Goal: Transaction & Acquisition: Purchase product/service

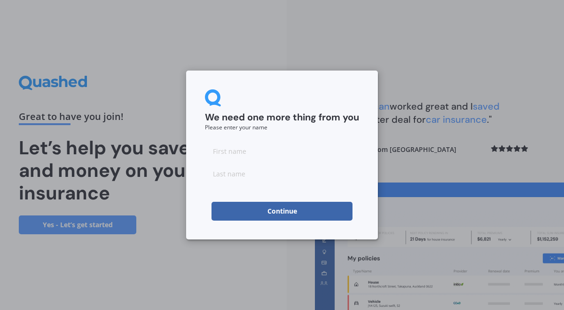
click at [279, 149] on input at bounding box center [282, 151] width 154 height 19
type input "[PERSON_NAME]"
click at [305, 212] on button "Continue" at bounding box center [282, 211] width 141 height 19
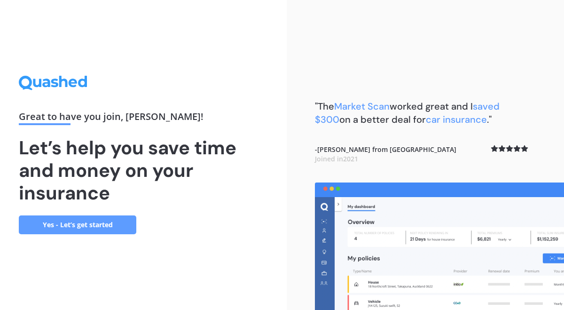
click at [107, 223] on link "Yes - Let’s get started" at bounding box center [78, 224] width 118 height 19
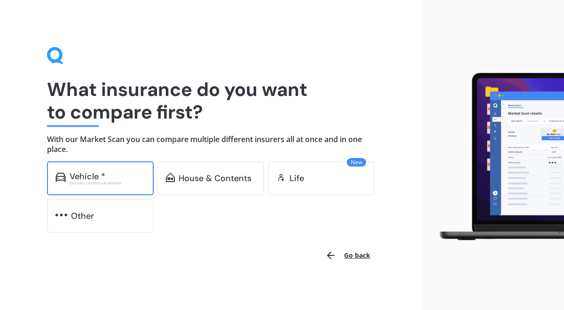
click at [131, 180] on div "Vehicle *" at bounding box center [108, 176] width 76 height 9
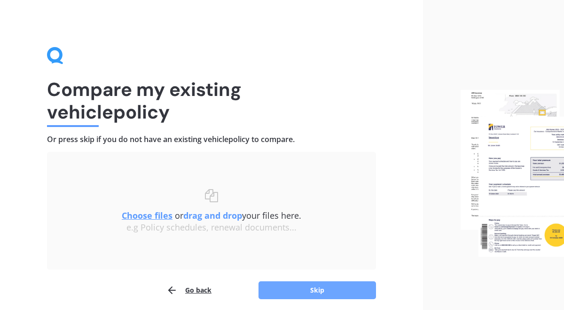
click at [295, 292] on button "Skip" at bounding box center [318, 290] width 118 height 18
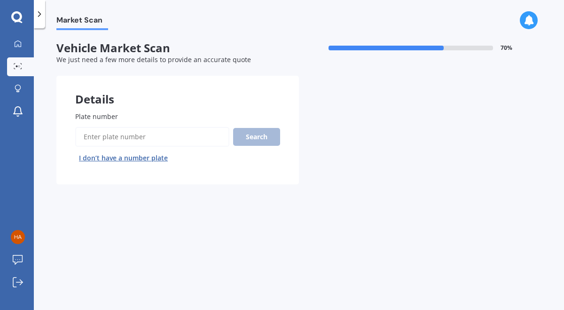
click at [176, 136] on input "Plate number" at bounding box center [152, 137] width 154 height 20
type input "qpm571"
click at [270, 140] on button "Search" at bounding box center [256, 137] width 47 height 18
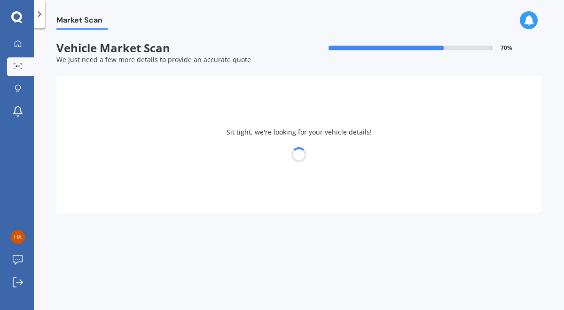
select select "HYUNDAI"
select select "[GEOGRAPHIC_DATA]"
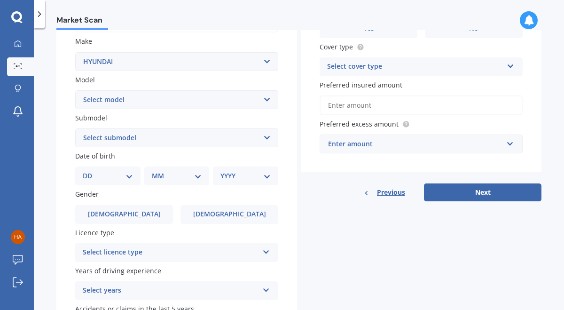
scroll to position [173, 0]
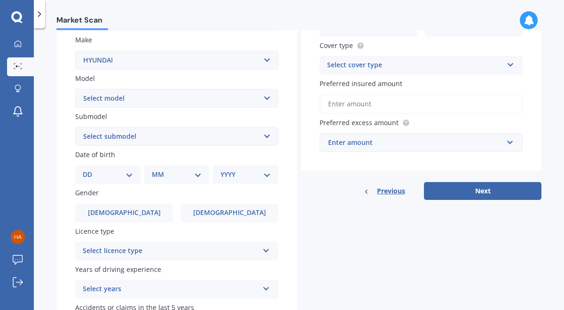
click at [123, 178] on select "DD 01 02 03 04 05 06 07 08 09 10 11 12 13 14 15 16 17 18 19 20 21 22 23 24 25 2…" at bounding box center [108, 174] width 50 height 10
select select "13"
click at [90, 171] on select "DD 01 02 03 04 05 06 07 08 09 10 11 12 13 14 15 16 17 18 19 20 21 22 23 24 25 2…" at bounding box center [108, 174] width 50 height 10
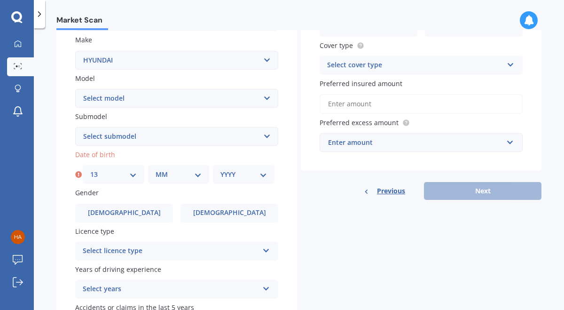
click at [178, 175] on select "MM 01 02 03 04 05 06 07 08 09 10 11 12" at bounding box center [179, 174] width 47 height 10
select select "07"
click at [156, 171] on select "MM 01 02 03 04 05 06 07 08 09 10 11 12" at bounding box center [179, 174] width 47 height 10
click at [236, 177] on select "YYYY 2025 2024 2023 2022 2021 2020 2019 2018 2017 2016 2015 2014 2013 2012 2011…" at bounding box center [244, 174] width 47 height 10
select select "1977"
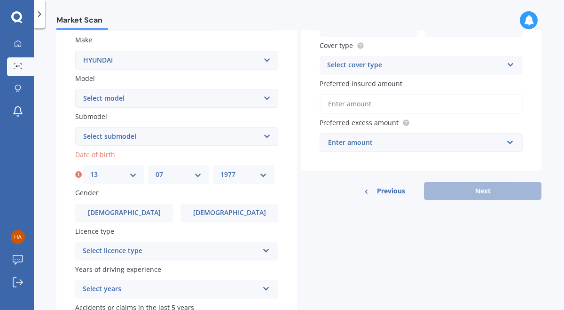
click at [221, 171] on select "YYYY 2025 2024 2023 2022 2021 2020 2019 2018 2017 2016 2015 2014 2013 2012 2011…" at bounding box center [244, 174] width 47 height 10
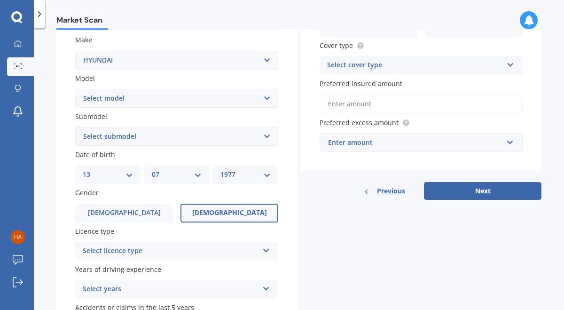
click at [224, 212] on span "[DEMOGRAPHIC_DATA]" at bounding box center [229, 213] width 75 height 8
click at [0, 0] on input "[DEMOGRAPHIC_DATA]" at bounding box center [0, 0] width 0 height 0
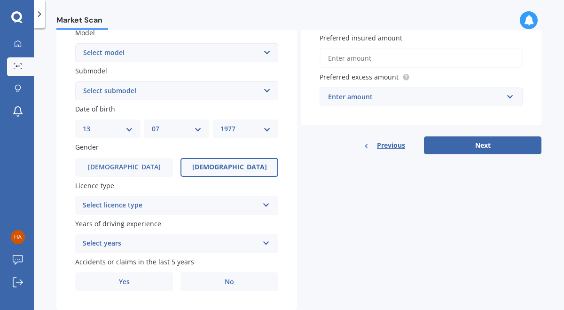
scroll to position [246, 0]
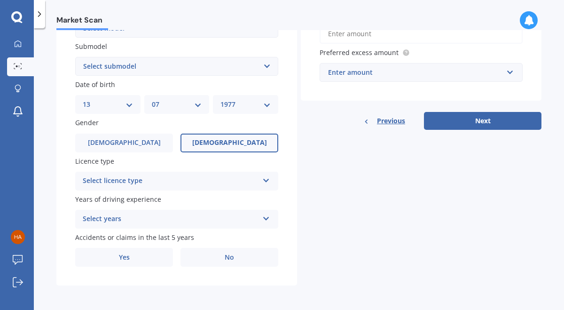
click at [223, 180] on div "Select licence type" at bounding box center [171, 180] width 176 height 11
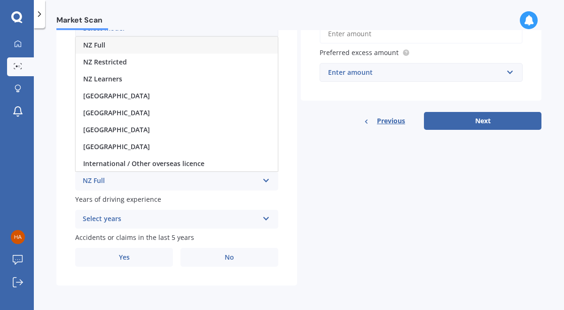
click at [176, 45] on div "NZ Full" at bounding box center [177, 45] width 202 height 17
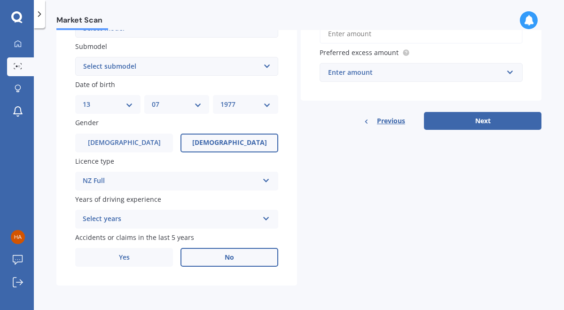
click at [225, 258] on span "No" at bounding box center [229, 257] width 9 height 8
click at [0, 0] on input "No" at bounding box center [0, 0] width 0 height 0
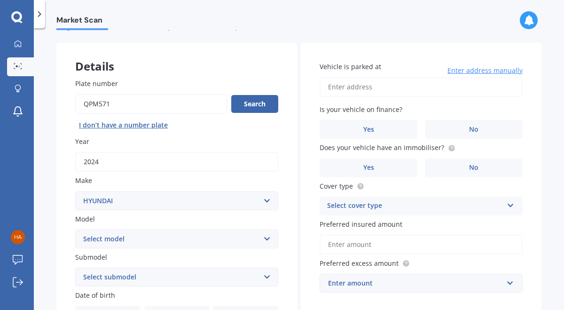
scroll to position [0, 0]
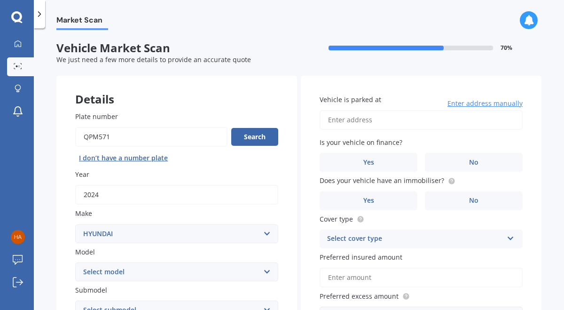
click at [375, 121] on input "Vehicle is parked at" at bounding box center [421, 120] width 203 height 20
type input "[STREET_ADDRESS][PERSON_NAME]"
click at [486, 164] on label "No" at bounding box center [474, 162] width 98 height 19
click at [0, 0] on input "No" at bounding box center [0, 0] width 0 height 0
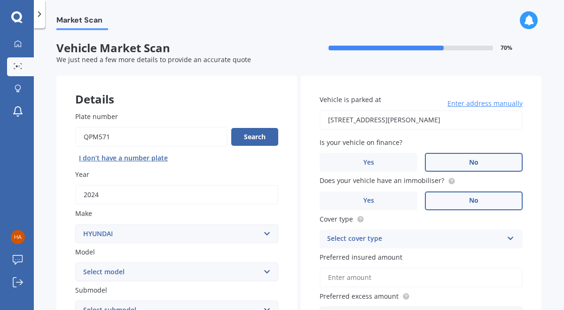
click at [444, 200] on label "No" at bounding box center [474, 200] width 98 height 19
click at [0, 0] on input "No" at bounding box center [0, 0] width 0 height 0
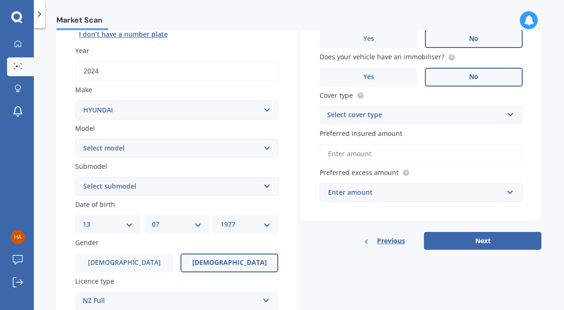
scroll to position [134, 0]
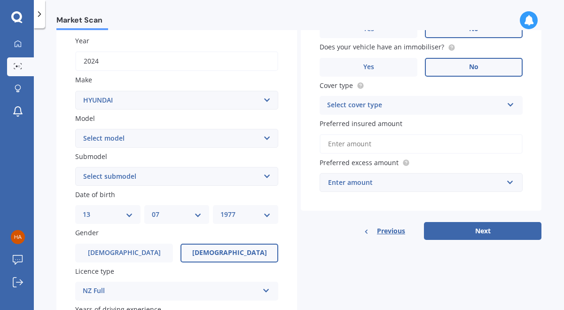
click at [412, 106] on div "Select cover type" at bounding box center [415, 105] width 176 height 11
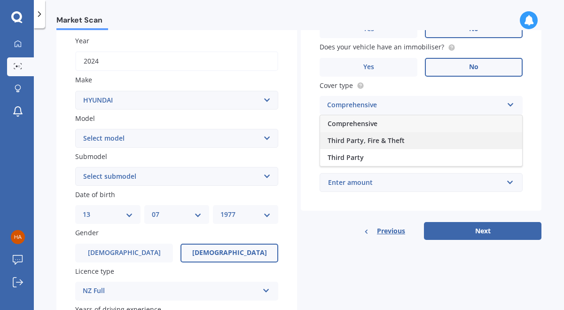
click at [404, 140] on div "Third Party, Fire & Theft" at bounding box center [421, 140] width 202 height 17
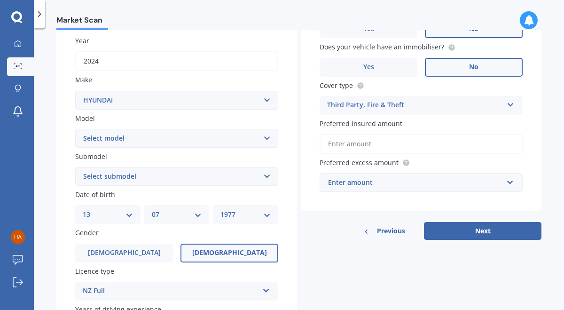
click at [404, 186] on div "Enter amount" at bounding box center [415, 182] width 175 height 10
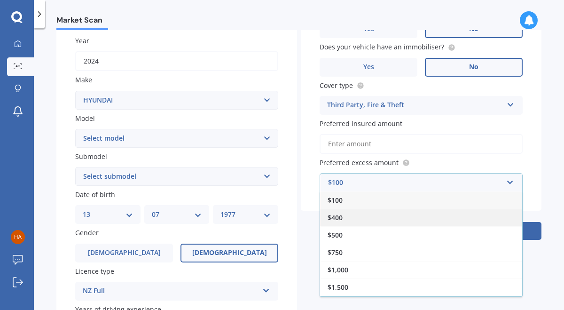
click at [381, 222] on div "$400" at bounding box center [421, 217] width 202 height 17
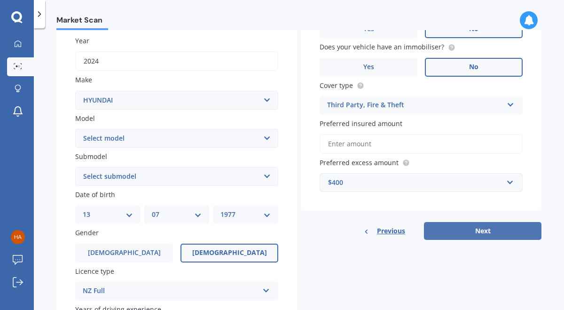
click at [449, 230] on button "Next" at bounding box center [483, 231] width 118 height 18
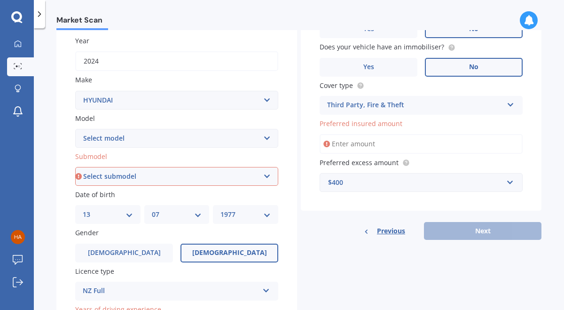
click at [263, 178] on select "Select submodel 1.6 Turbo Elite 2.0 4WD CRDi Turbo Diesel A4 2.0 4WD Petrol A4 …" at bounding box center [176, 176] width 203 height 19
select select "ELITE MPI 2.0P/6AT"
click at [75, 168] on select "Select submodel 1.6 Turbo Elite 2.0 4WD CRDi Turbo Diesel A4 2.0 4WD Petrol A4 …" at bounding box center [176, 176] width 203 height 19
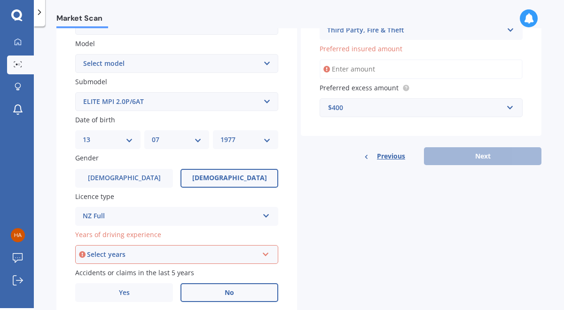
scroll to position [246, 0]
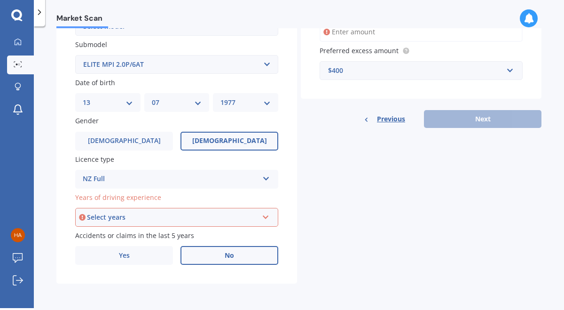
click at [267, 216] on icon at bounding box center [266, 215] width 8 height 7
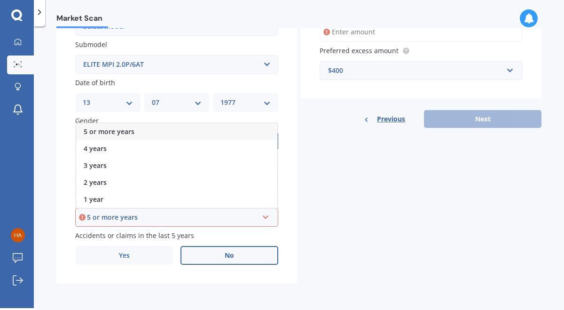
click at [260, 133] on div "5 or more years" at bounding box center [176, 131] width 201 height 17
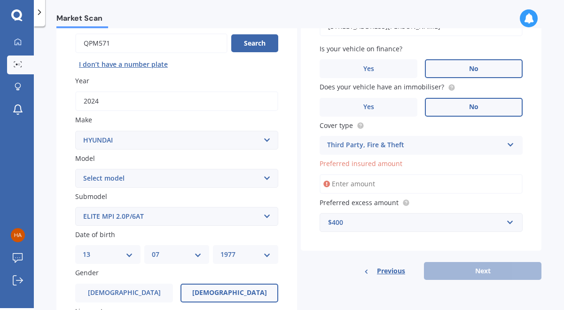
scroll to position [91, 0]
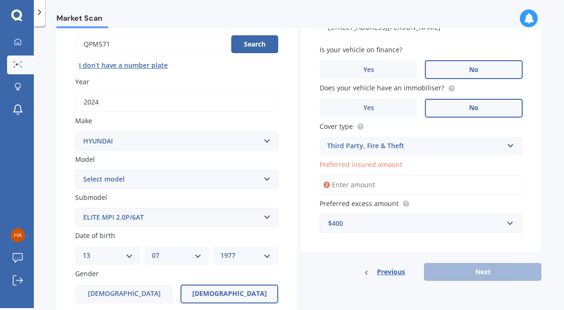
click at [363, 186] on input "Preferred insured amount" at bounding box center [421, 185] width 203 height 20
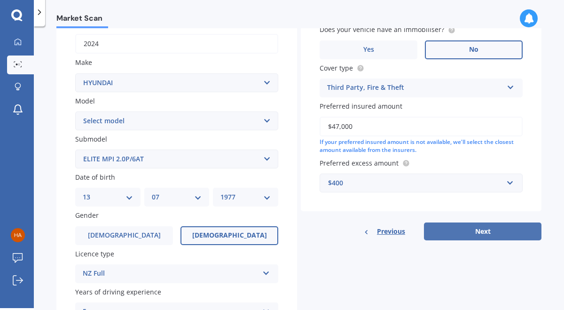
type input "$47,000"
click at [451, 235] on button "Next" at bounding box center [483, 231] width 118 height 18
select select "13"
select select "07"
select select "1977"
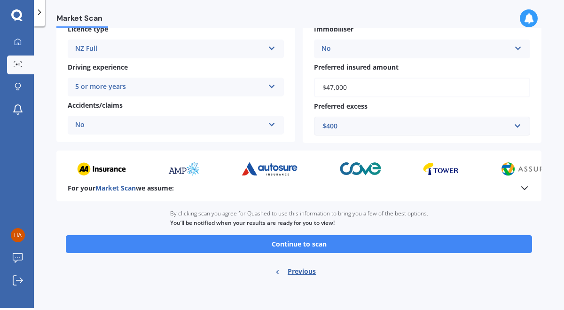
scroll to position [177, 0]
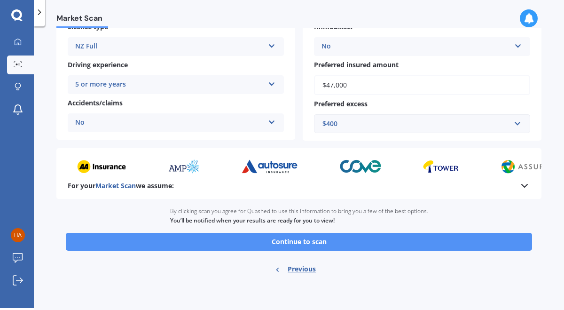
click at [338, 241] on button "Continue to scan" at bounding box center [299, 242] width 466 height 18
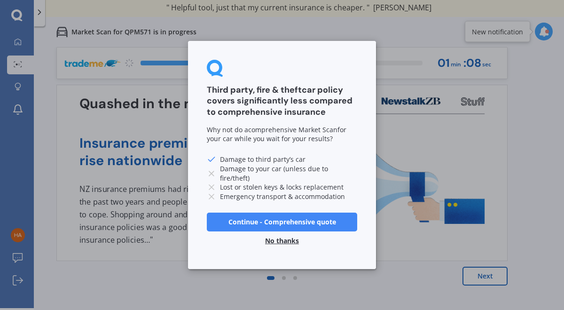
click at [312, 220] on button "Continue - Comprehensive quote" at bounding box center [282, 222] width 150 height 19
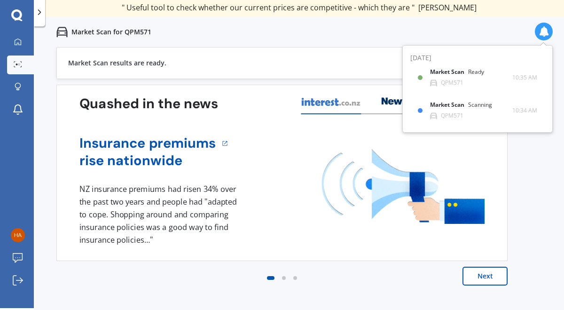
click at [485, 276] on button "Next" at bounding box center [485, 276] width 45 height 19
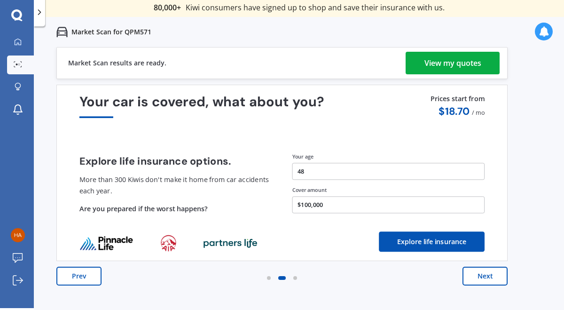
click at [485, 276] on button "Next" at bounding box center [485, 276] width 45 height 19
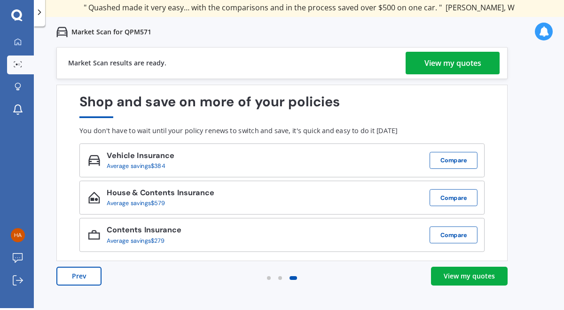
click at [485, 276] on div "View my quotes" at bounding box center [469, 275] width 51 height 9
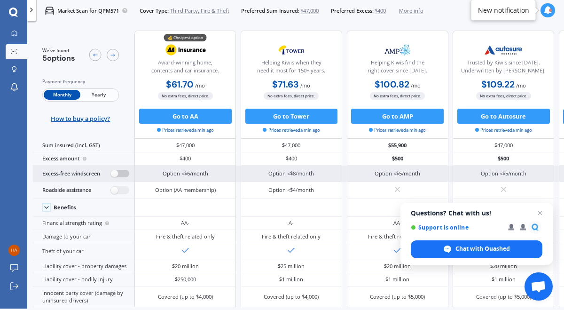
click at [118, 174] on label at bounding box center [120, 174] width 18 height 8
radio input "true"
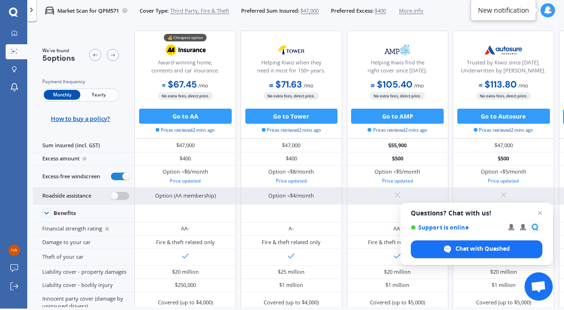
click at [118, 196] on label at bounding box center [120, 196] width 18 height 8
radio input "true"
